Goal: Information Seeking & Learning: Compare options

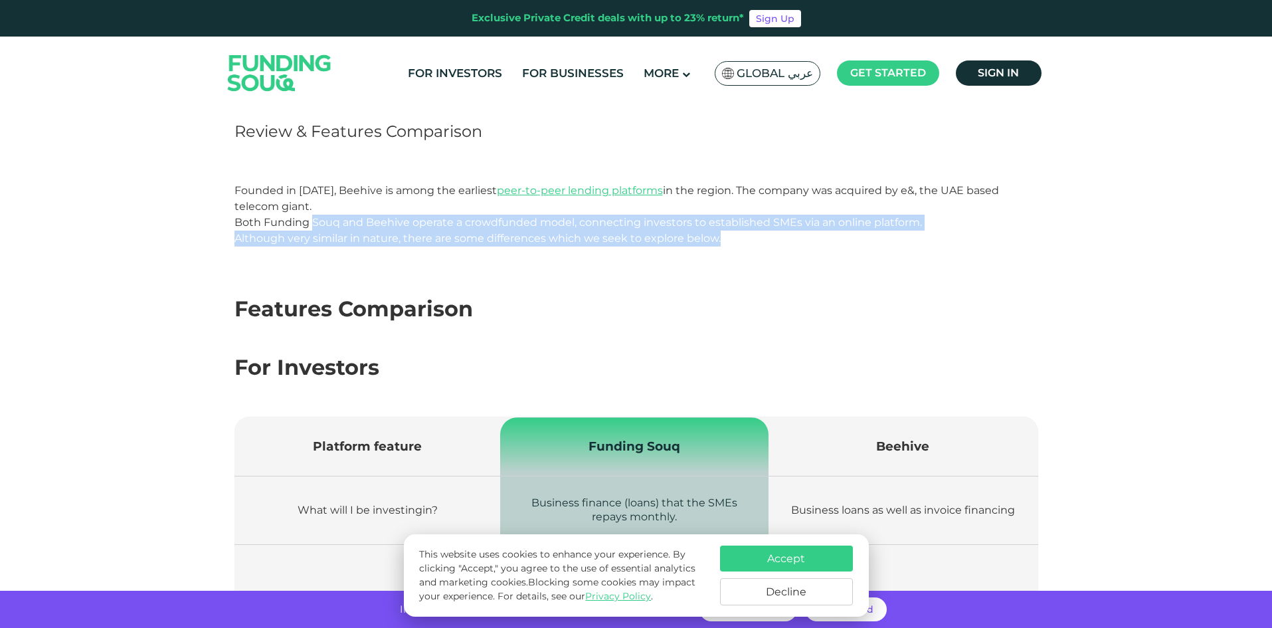
drag, startPoint x: 314, startPoint y: 217, endPoint x: 811, endPoint y: 231, distance: 497.1
click at [811, 231] on p "Both Funding Souq and Beehive operate a crowdfunded model, connecting investors…" at bounding box center [637, 231] width 804 height 32
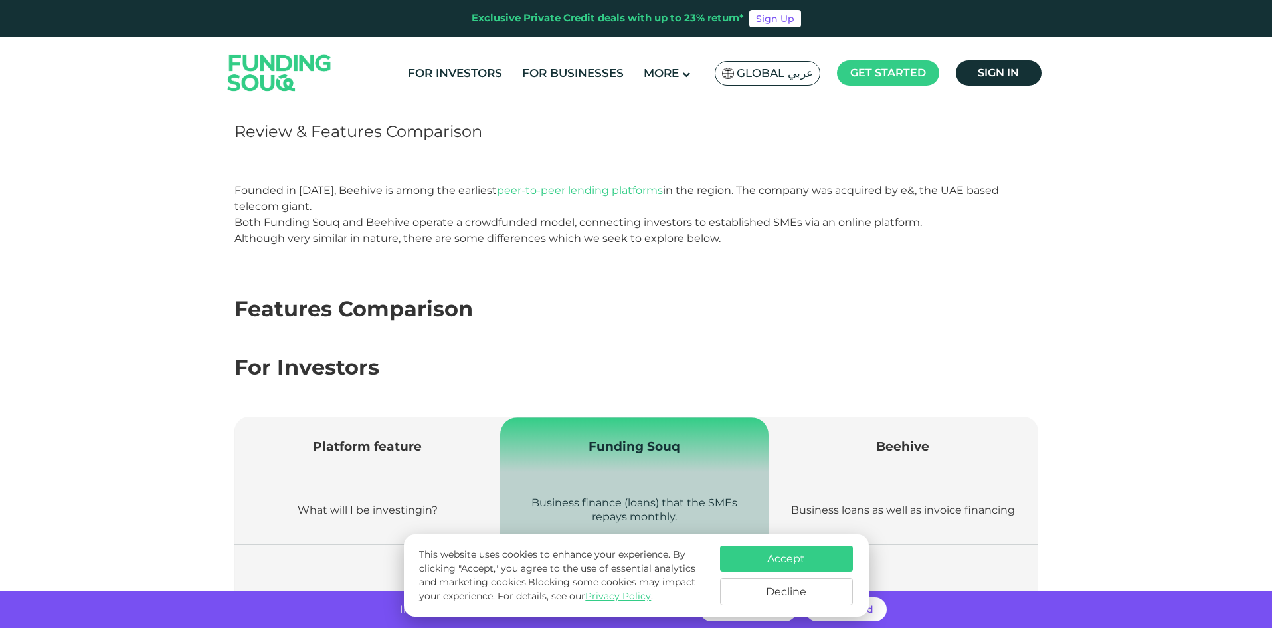
click at [490, 244] on p "Both Funding Souq and Beehive operate a crowdfunded model, connecting investors…" at bounding box center [637, 231] width 804 height 32
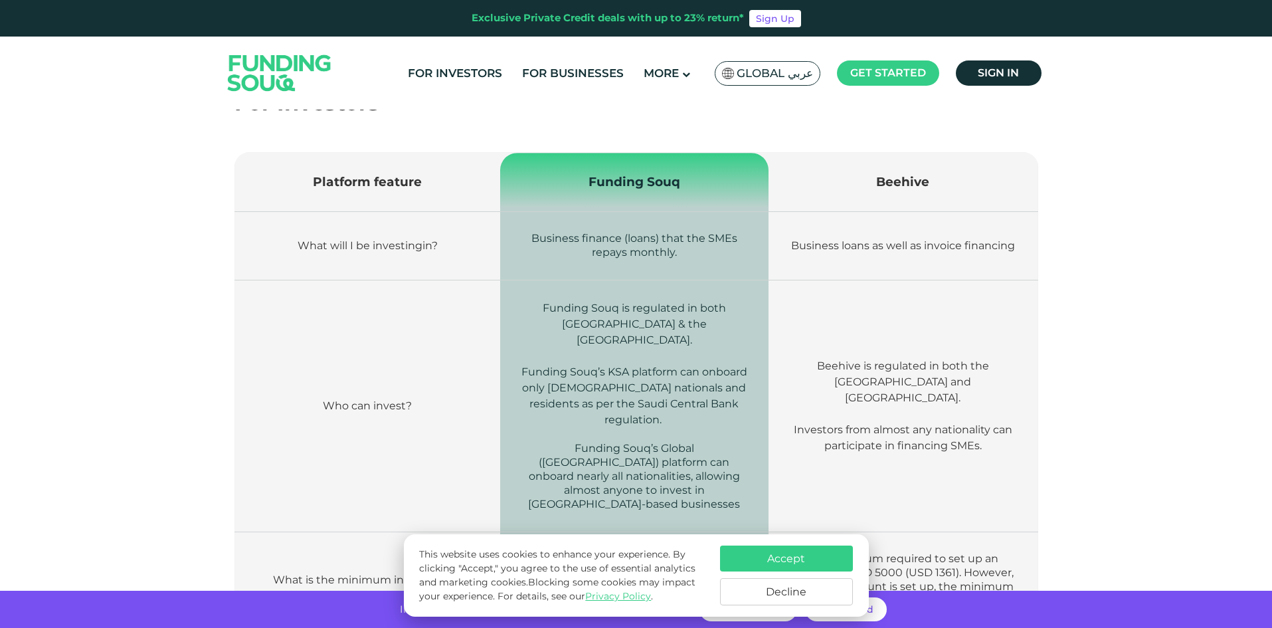
scroll to position [332, 0]
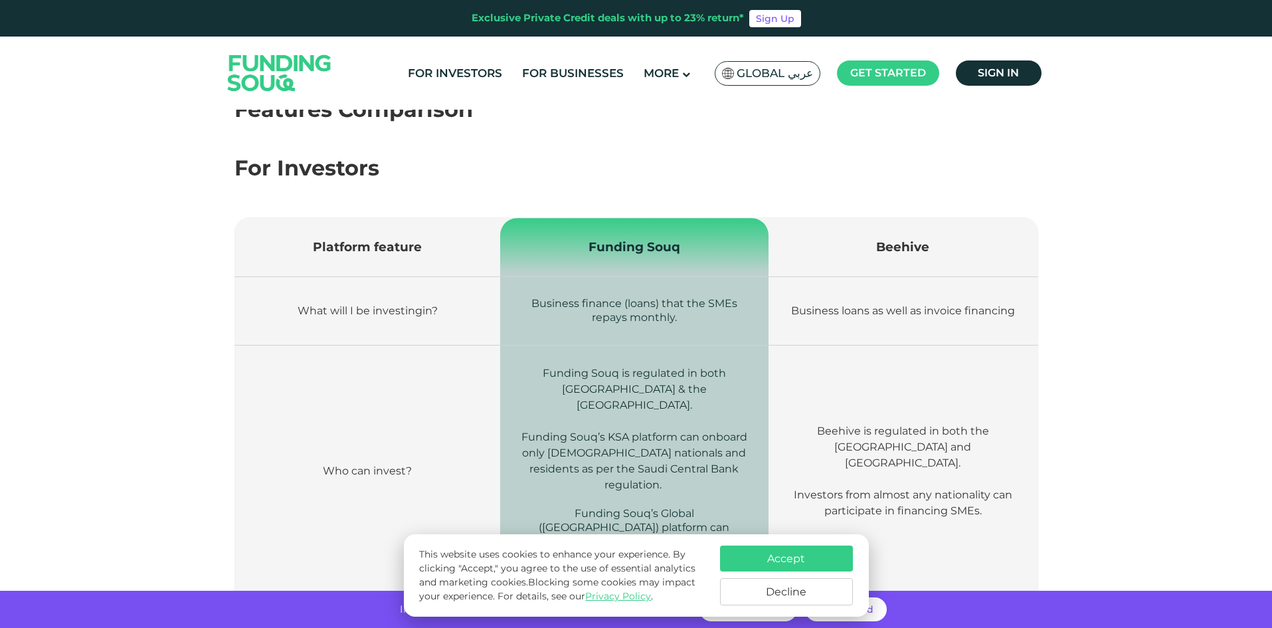
click at [915, 246] on span "Beehive" at bounding box center [902, 246] width 53 height 15
click at [878, 264] on td "Beehive" at bounding box center [903, 247] width 269 height 59
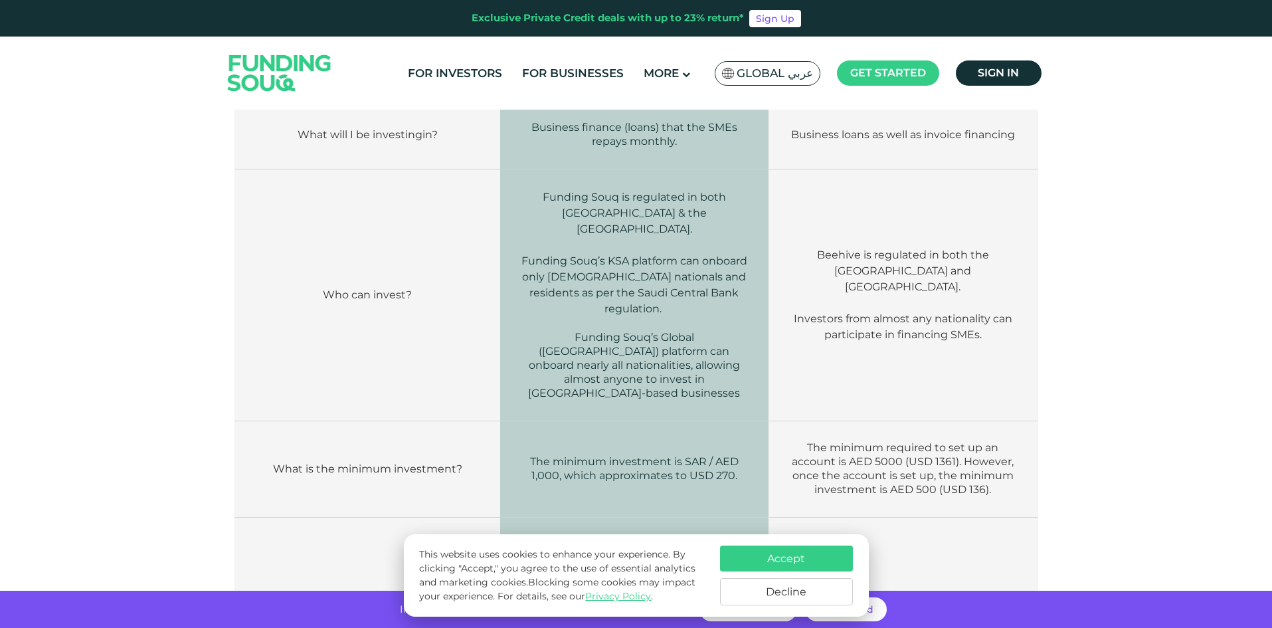
scroll to position [531, 0]
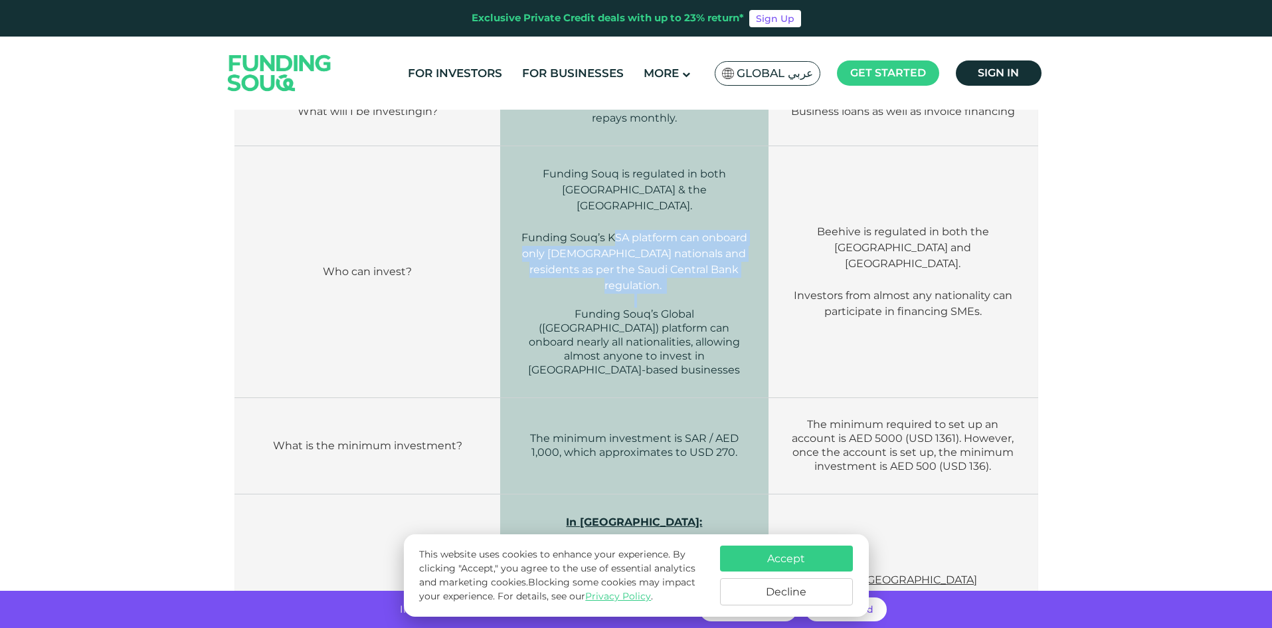
drag, startPoint x: 615, startPoint y: 221, endPoint x: 618, endPoint y: 266, distance: 45.4
click at [618, 266] on td "Funding Souq is regulated in both [GEOGRAPHIC_DATA] & the [GEOGRAPHIC_DATA]. Fu…" at bounding box center [634, 272] width 269 height 252
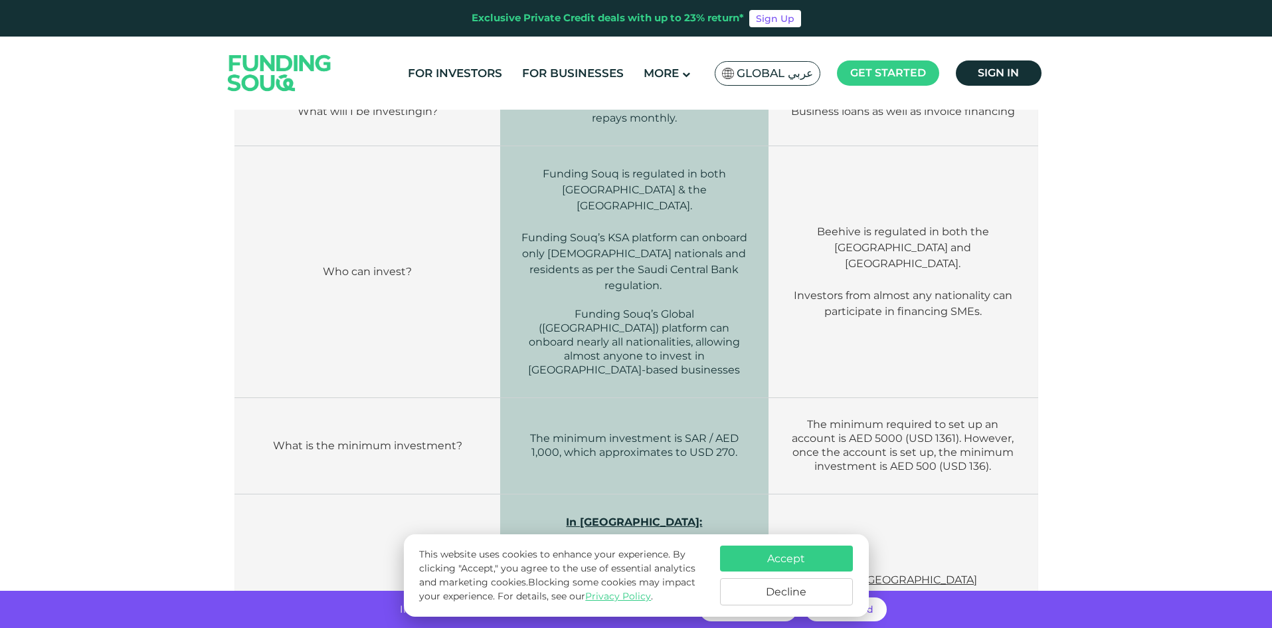
click at [605, 308] on span "Funding Souq’s Global ([GEOGRAPHIC_DATA]) platform can onboard nearly all natio…" at bounding box center [634, 342] width 212 height 68
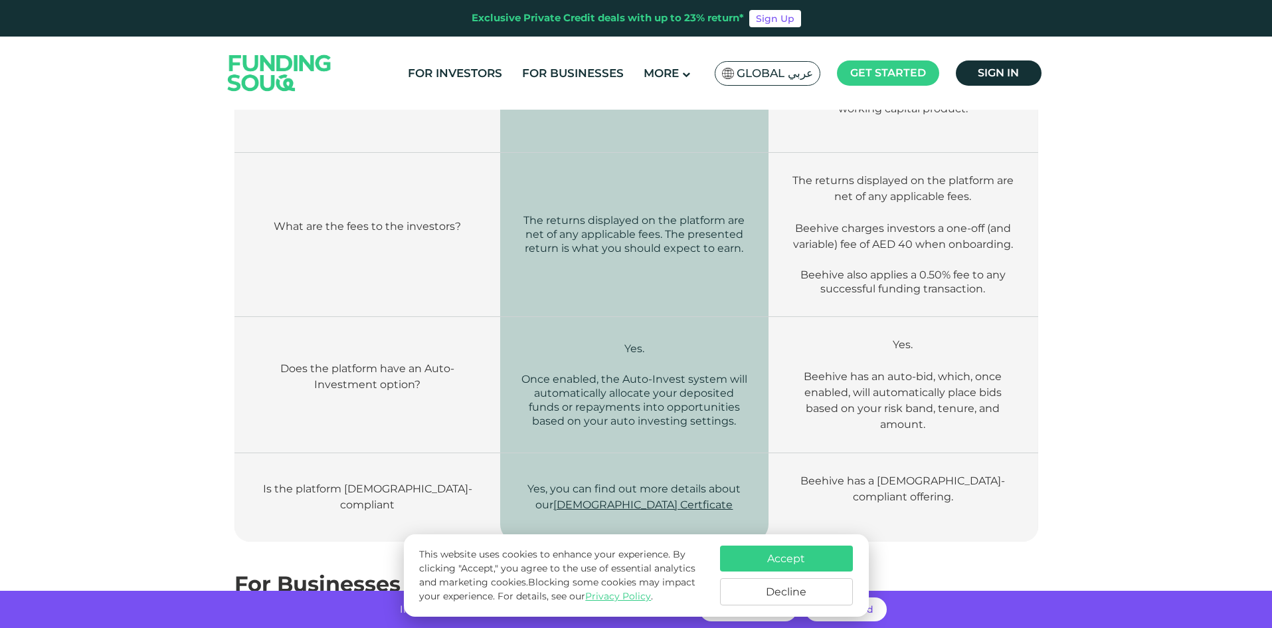
scroll to position [1395, 0]
